Goal: Check status: Check status

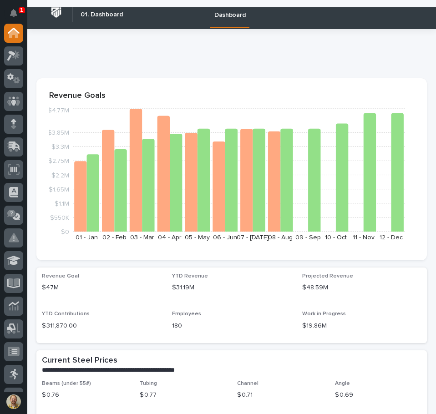
scroll to position [273, 0]
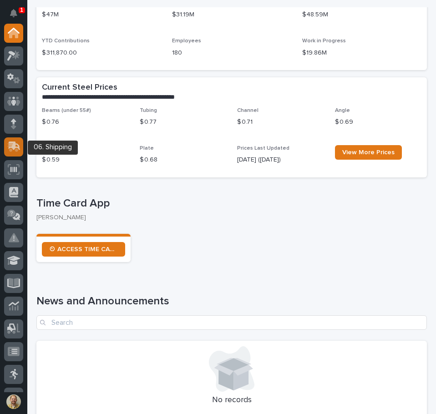
click at [16, 141] on icon at bounding box center [13, 146] width 13 height 10
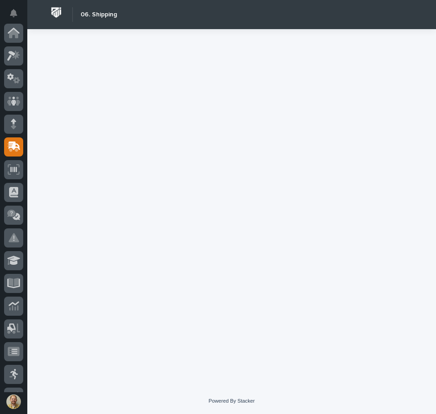
scroll to position [114, 0]
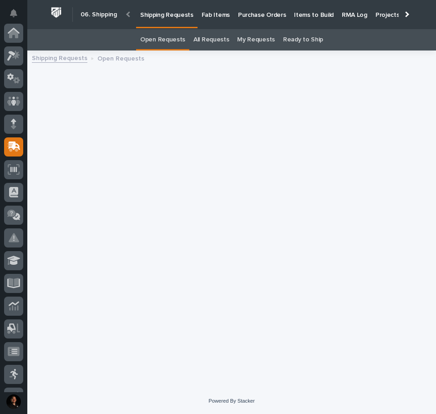
scroll to position [114, 0]
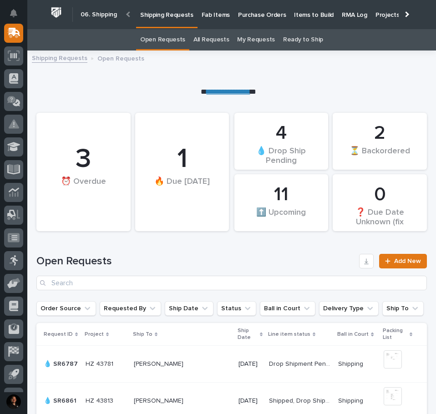
click at [215, 13] on p "Fab Items" at bounding box center [215, 9] width 28 height 19
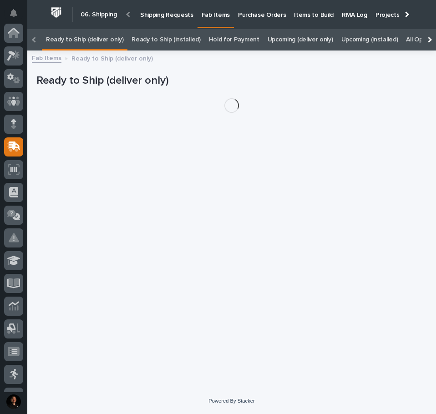
scroll to position [114, 0]
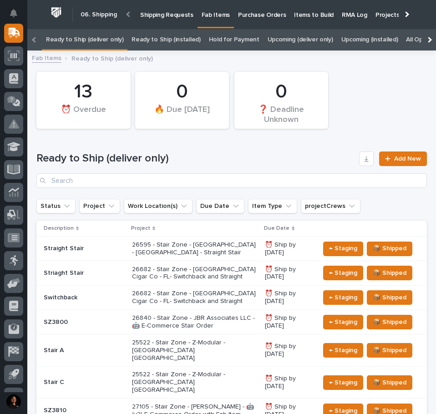
click at [425, 37] on div at bounding box center [428, 39] width 15 height 21
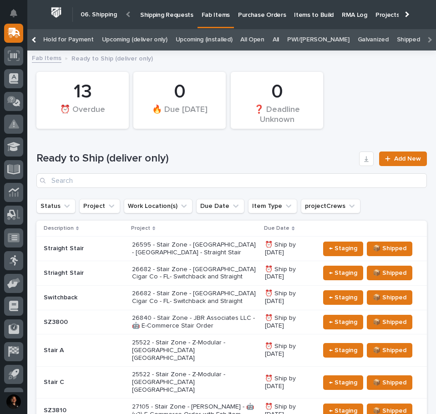
click at [272, 36] on link "All" at bounding box center [275, 39] width 6 height 21
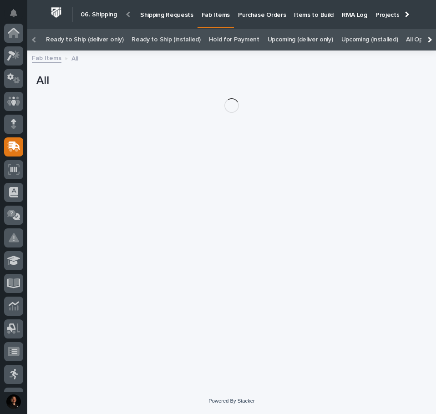
scroll to position [114, 0]
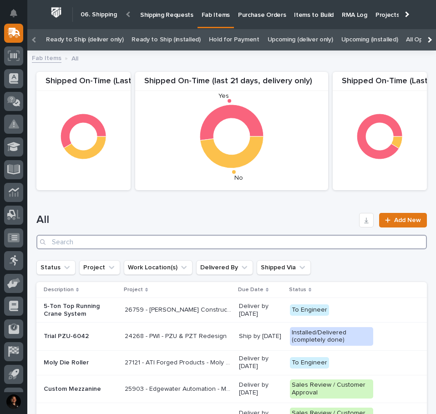
click at [102, 246] on input "Search" at bounding box center [231, 242] width 390 height 15
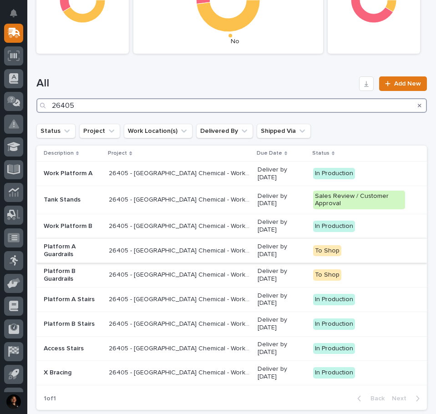
scroll to position [91, 0]
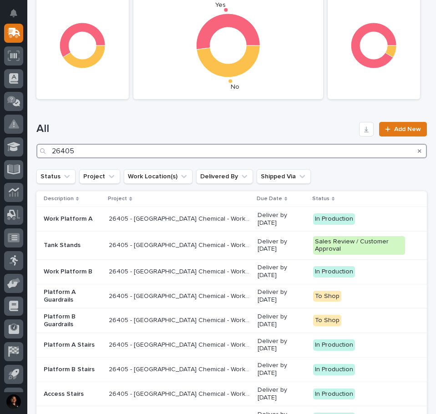
drag, startPoint x: 80, startPoint y: 153, endPoint x: 50, endPoint y: 143, distance: 30.8
click at [50, 143] on div "All 26405 Add New" at bounding box center [231, 140] width 390 height 36
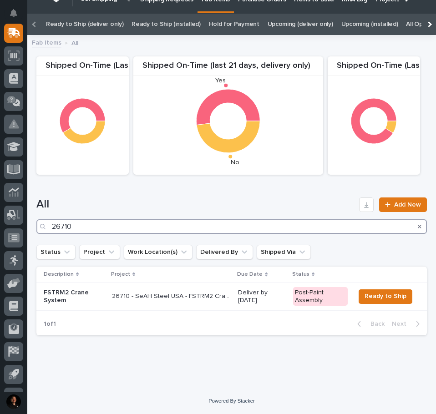
scroll to position [13, 0]
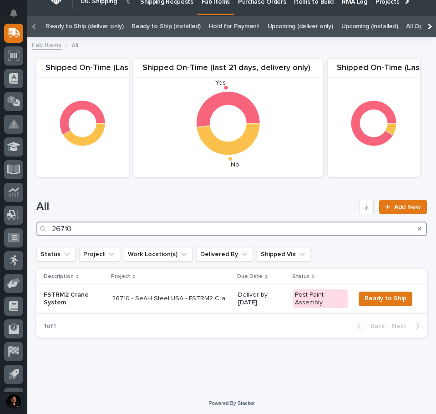
type input "26710"
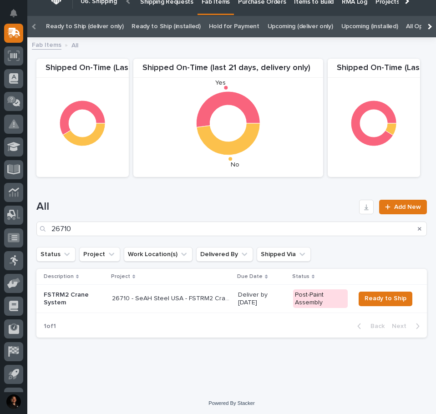
drag, startPoint x: 50, startPoint y: 296, endPoint x: 156, endPoint y: 386, distance: 139.9
click at [156, 386] on div "Loading... Saving… Loading... Saving… Shipped On-Time (Last 90 days, installati…" at bounding box center [231, 216] width 408 height 347
drag, startPoint x: 131, startPoint y: 296, endPoint x: 85, endPoint y: 400, distance: 113.0
click at [85, 400] on div "Powered By Stacker" at bounding box center [231, 403] width 408 height 8
click at [82, 298] on p "FSTRM2 Crane System" at bounding box center [74, 298] width 61 height 15
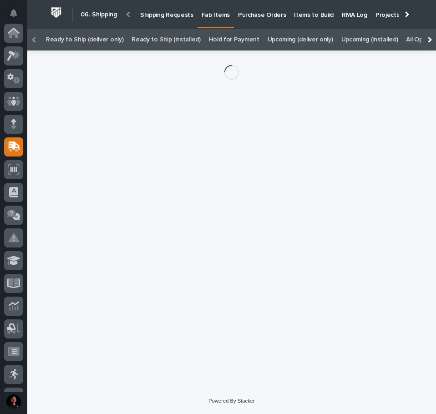
scroll to position [114, 0]
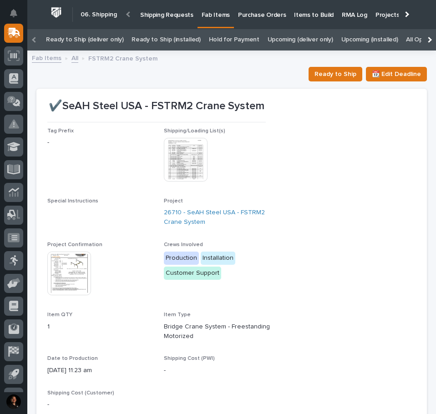
click at [77, 279] on img at bounding box center [69, 273] width 44 height 44
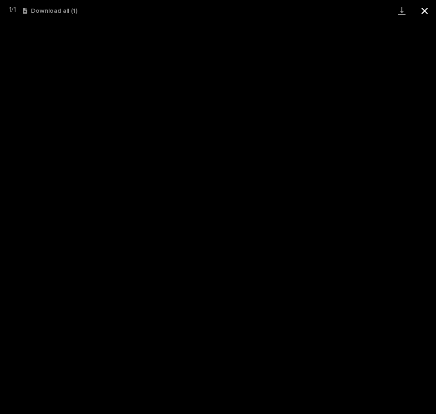
click at [425, 10] on button "Close gallery" at bounding box center [424, 10] width 23 height 21
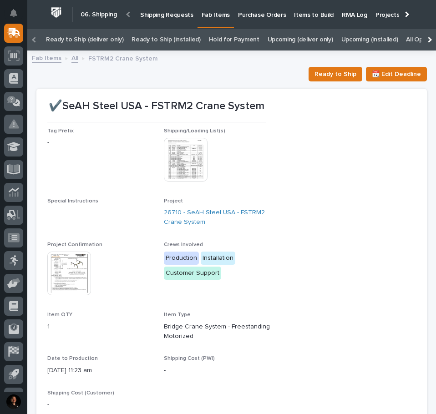
click at [72, 58] on link "All" at bounding box center [74, 57] width 7 height 10
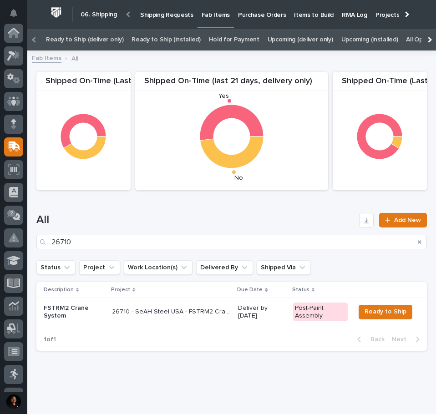
scroll to position [114, 0]
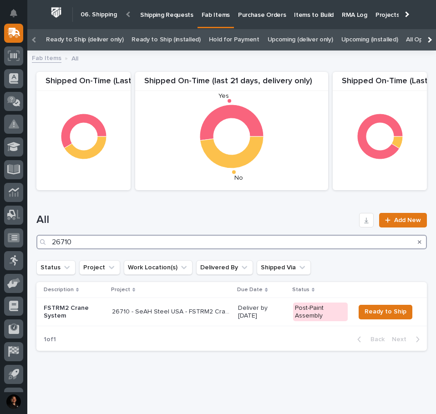
drag, startPoint x: 78, startPoint y: 240, endPoint x: 23, endPoint y: 240, distance: 54.6
click at [27, 240] on div "My Settings Log Out " 06. Shipping " was added to your account Open 06. Shippin…" at bounding box center [231, 214] width 408 height 429
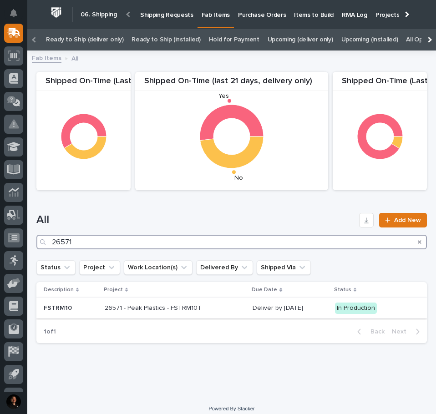
type input "26571"
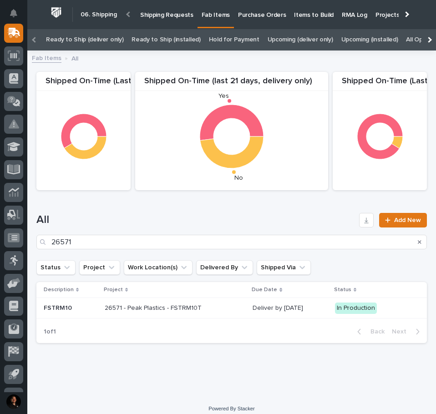
click at [139, 308] on p "26571 - Peak Plastics - FSTRM10T" at bounding box center [154, 307] width 99 height 10
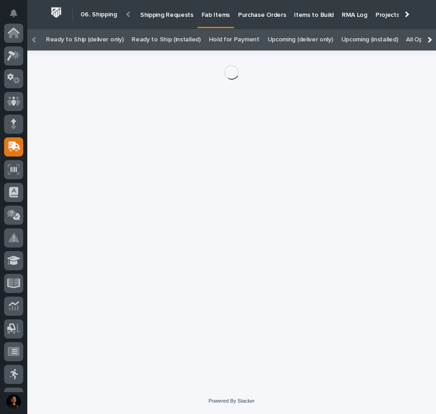
scroll to position [114, 0]
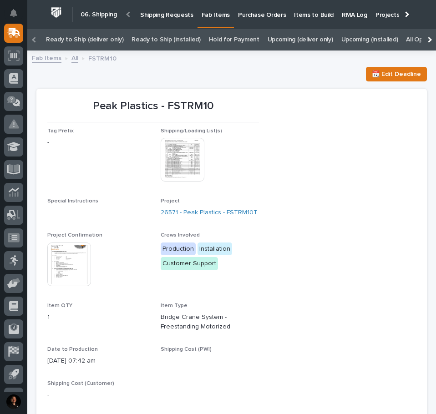
click at [76, 257] on img at bounding box center [69, 264] width 44 height 44
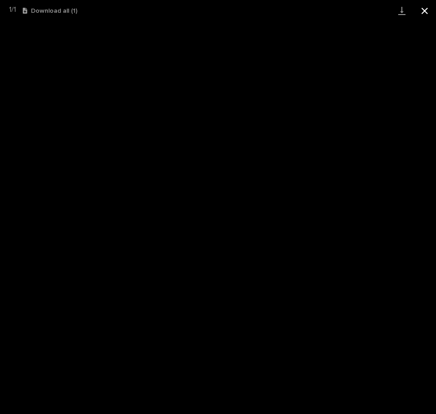
click at [427, 10] on button "Close gallery" at bounding box center [424, 10] width 23 height 21
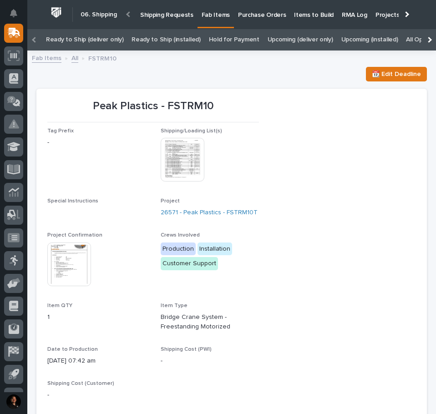
click at [71, 55] on link "All" at bounding box center [74, 57] width 7 height 10
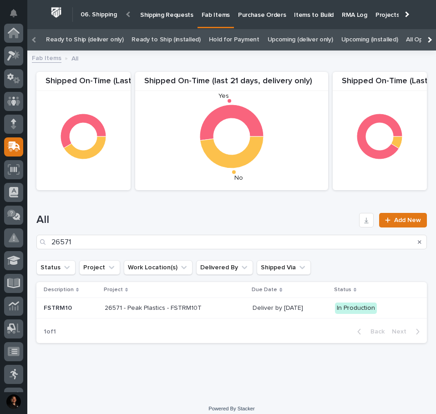
scroll to position [114, 0]
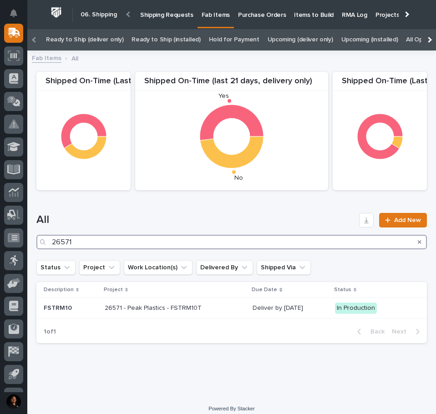
drag, startPoint x: 75, startPoint y: 240, endPoint x: 52, endPoint y: 237, distance: 23.4
click at [52, 237] on input "26571" at bounding box center [231, 242] width 390 height 15
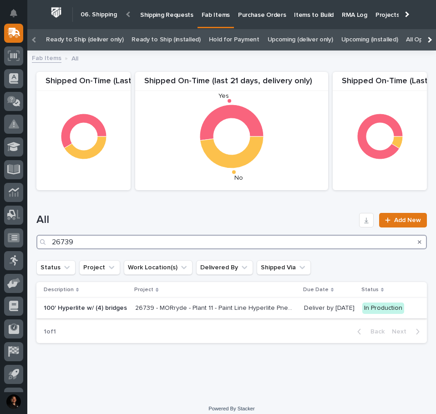
type input "26739"
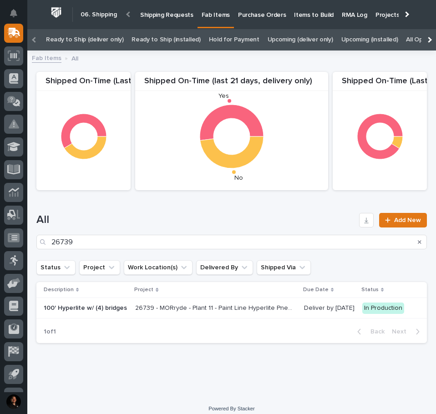
click at [135, 309] on p "26739 - MORryde - Plant 11 - Paint Line Hyperlite Pneumatic Crane" at bounding box center [215, 307] width 161 height 10
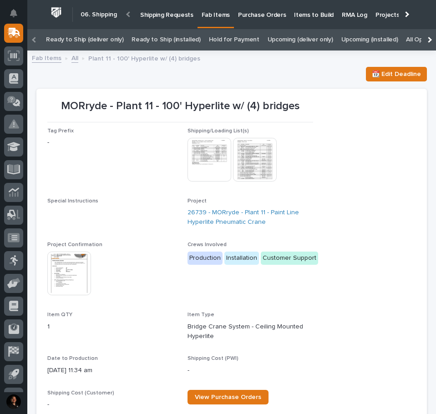
click at [72, 271] on img at bounding box center [69, 273] width 44 height 44
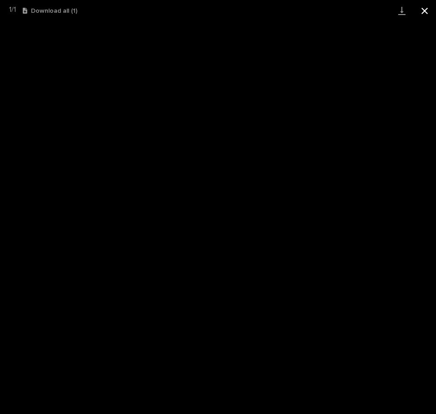
click at [429, 11] on button "Close gallery" at bounding box center [424, 10] width 23 height 21
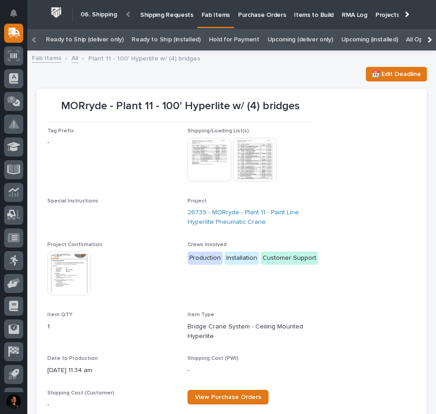
click at [73, 54] on link "All" at bounding box center [74, 57] width 7 height 10
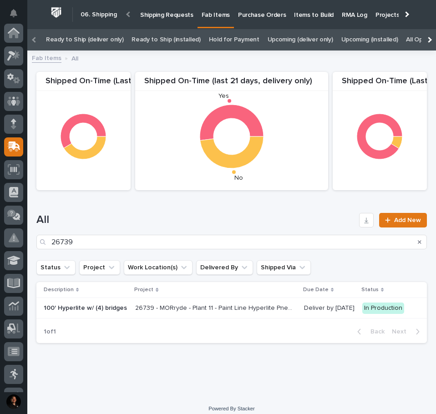
scroll to position [114, 0]
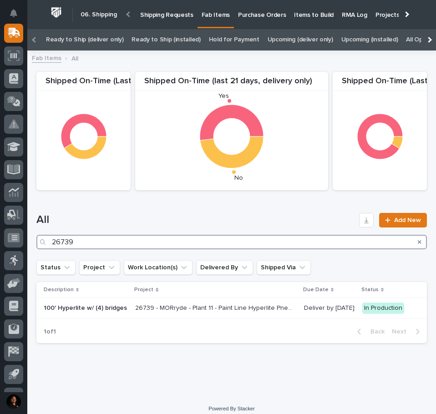
drag, startPoint x: 72, startPoint y: 244, endPoint x: 40, endPoint y: 238, distance: 32.8
click at [40, 238] on div "26739" at bounding box center [231, 242] width 390 height 15
type input "26448"
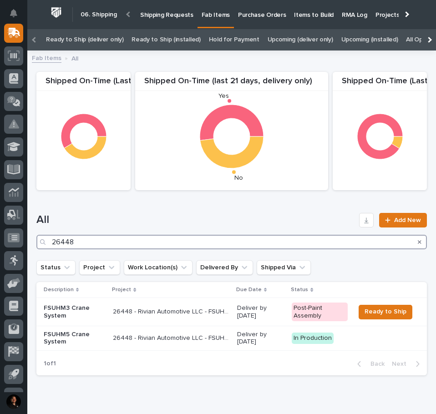
drag, startPoint x: 74, startPoint y: 236, endPoint x: 30, endPoint y: 245, distance: 44.0
click at [30, 245] on div "Loading... Saving… Loading... Saving… Shipped On-Time (Last 90 days, installati…" at bounding box center [231, 242] width 408 height 372
